Goal: Navigation & Orientation: Find specific page/section

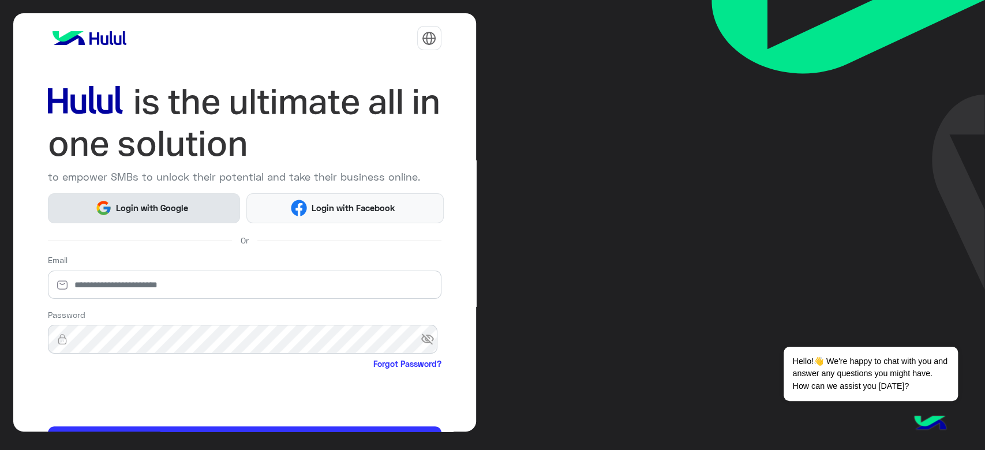
click at [171, 202] on span "Login with Google" at bounding box center [152, 207] width 81 height 13
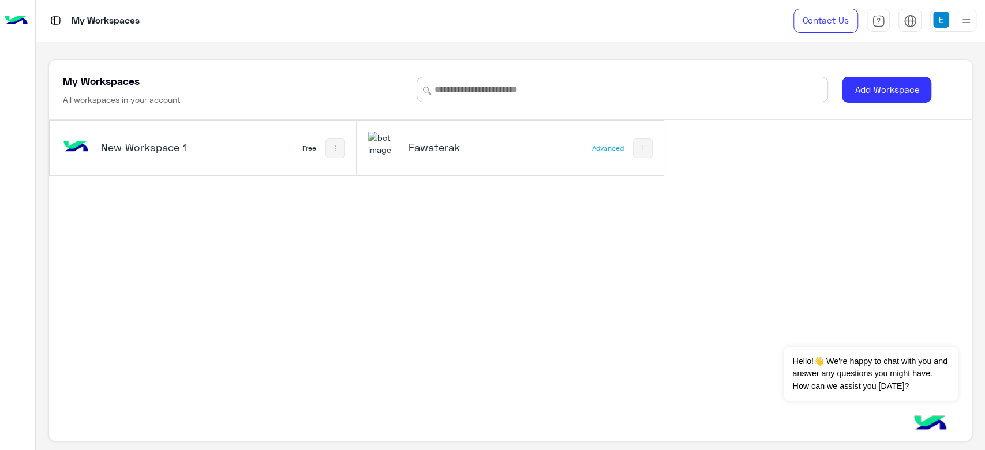
click at [465, 137] on div "Fawaterak" at bounding box center [453, 148] width 171 height 33
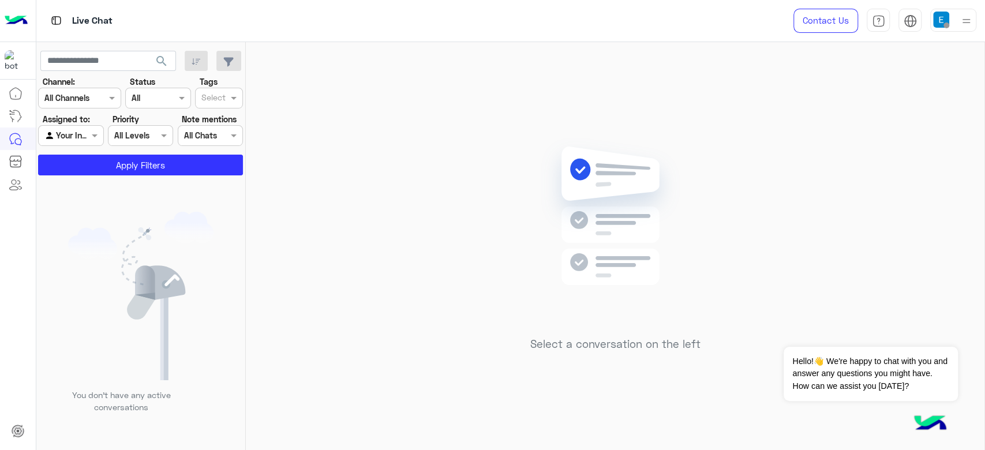
click at [80, 142] on div "Agent Filter Your Inbox" at bounding box center [70, 135] width 65 height 21
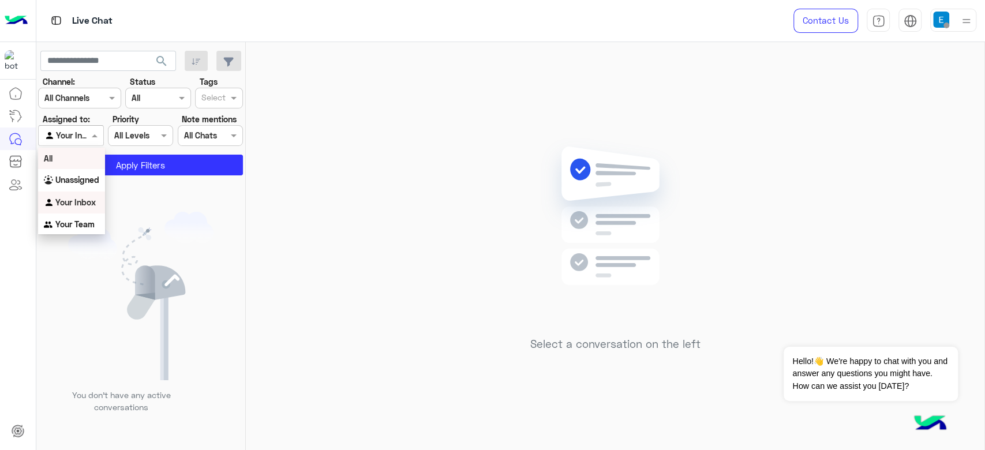
click at [75, 159] on div "All" at bounding box center [71, 158] width 67 height 21
